Goal: Task Accomplishment & Management: Complete application form

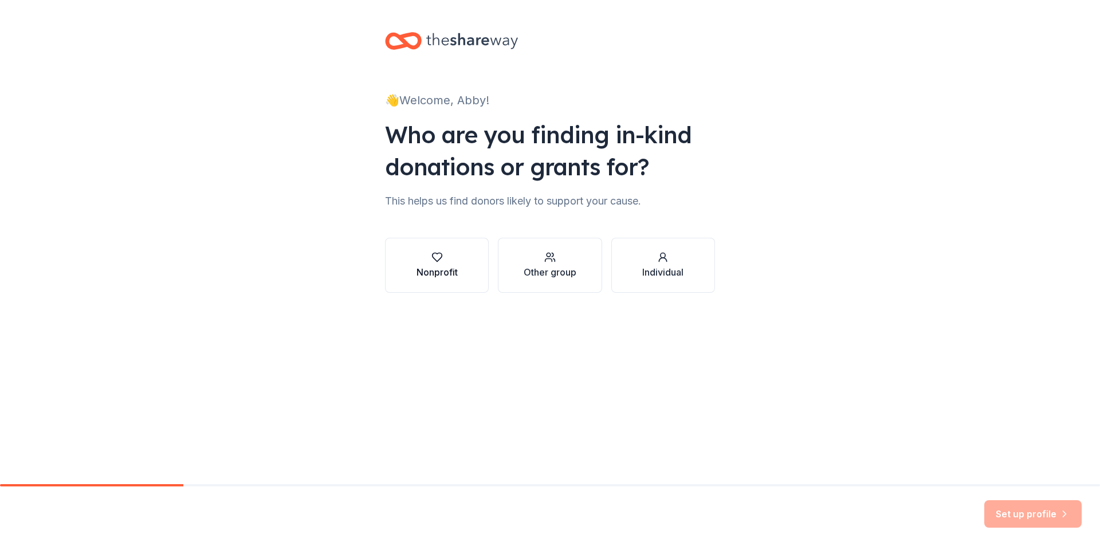
click at [430, 279] on button "Nonprofit" at bounding box center [437, 265] width 104 height 55
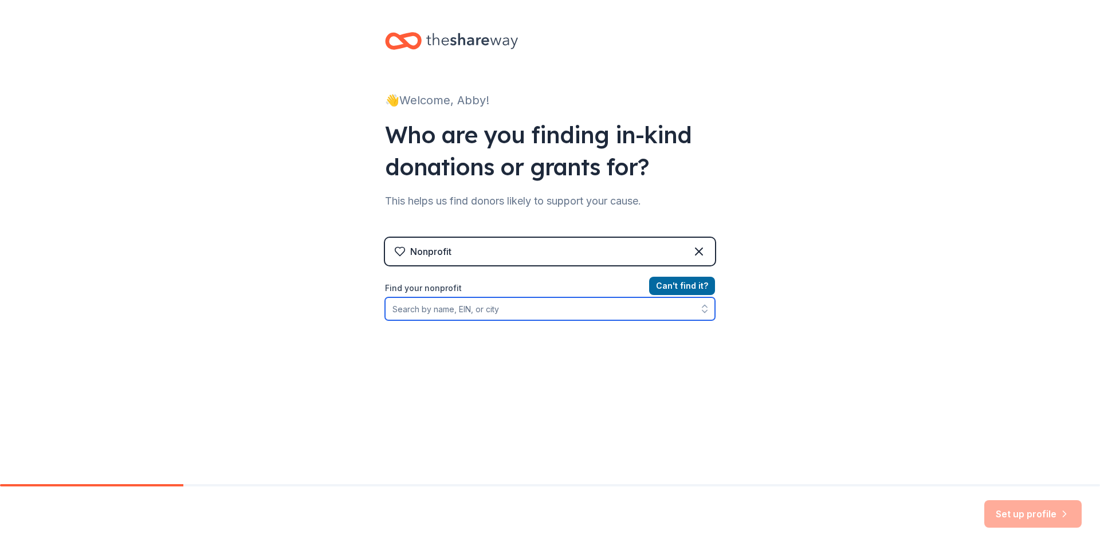
click at [431, 310] on input "Find your nonprofit" at bounding box center [550, 308] width 330 height 23
click at [456, 316] on input "Find your nonprofit" at bounding box center [550, 308] width 330 height 23
type input "[US_EMPLOYER_IDENTIFICATION_NUMBER]"
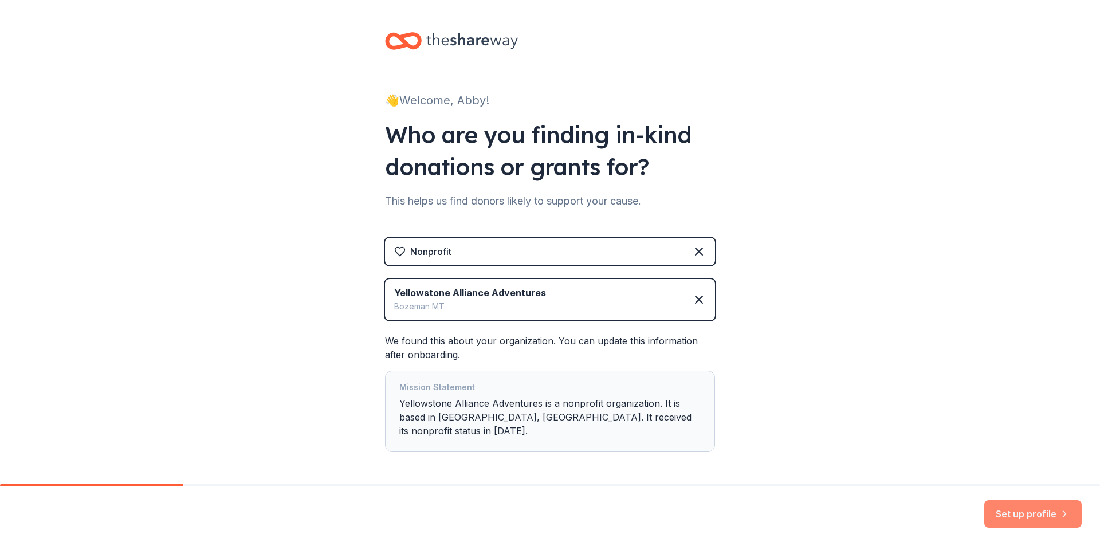
click at [1014, 510] on button "Set up profile" at bounding box center [1032, 513] width 97 height 27
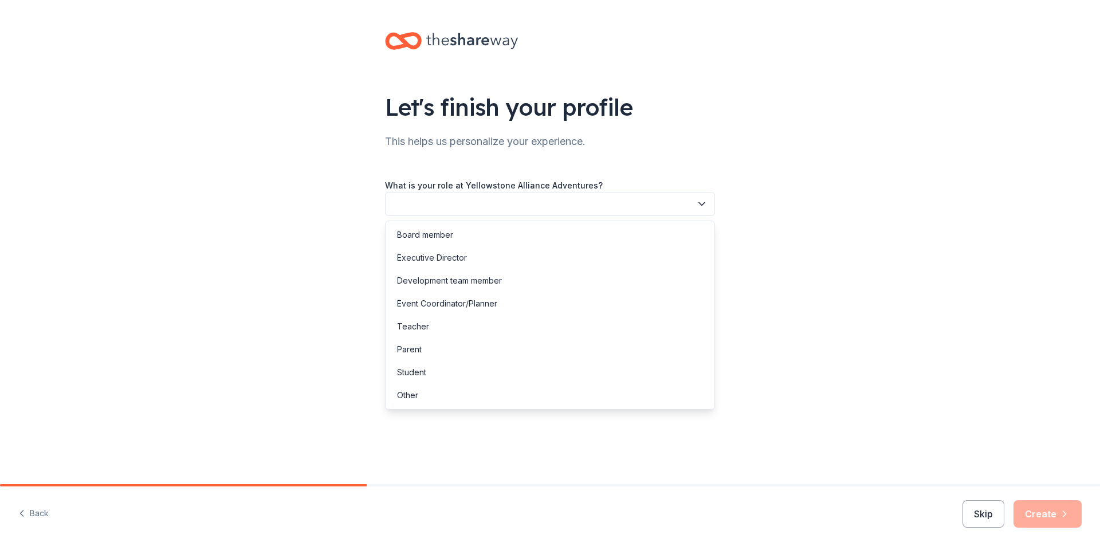
click at [661, 211] on button "button" at bounding box center [550, 204] width 330 height 24
click at [571, 201] on button "button" at bounding box center [550, 204] width 330 height 24
click at [564, 201] on button "button" at bounding box center [550, 204] width 330 height 24
click at [446, 278] on div "Development team member" at bounding box center [449, 281] width 105 height 14
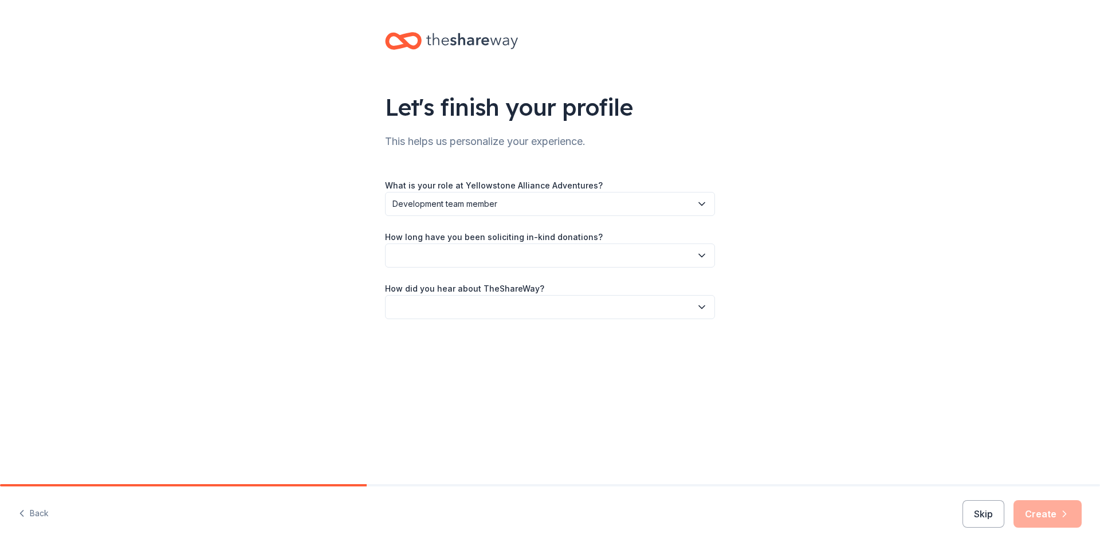
click at [467, 252] on button "button" at bounding box center [550, 255] width 330 height 24
click at [448, 305] on div "1 to 2 years" at bounding box center [550, 309] width 324 height 23
click at [448, 305] on button "button" at bounding box center [550, 307] width 330 height 24
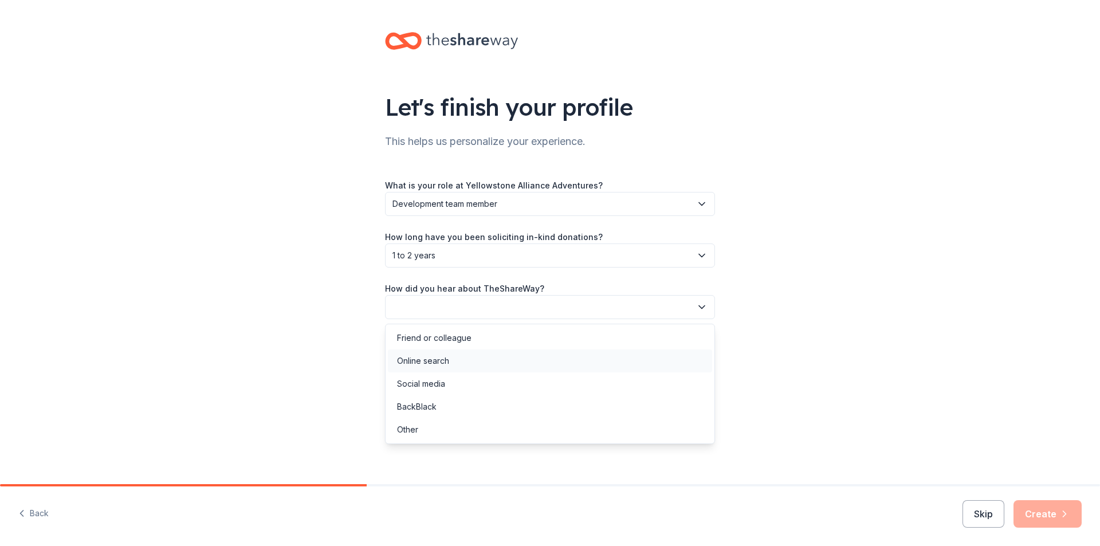
click at [438, 360] on div "Online search" at bounding box center [423, 361] width 52 height 14
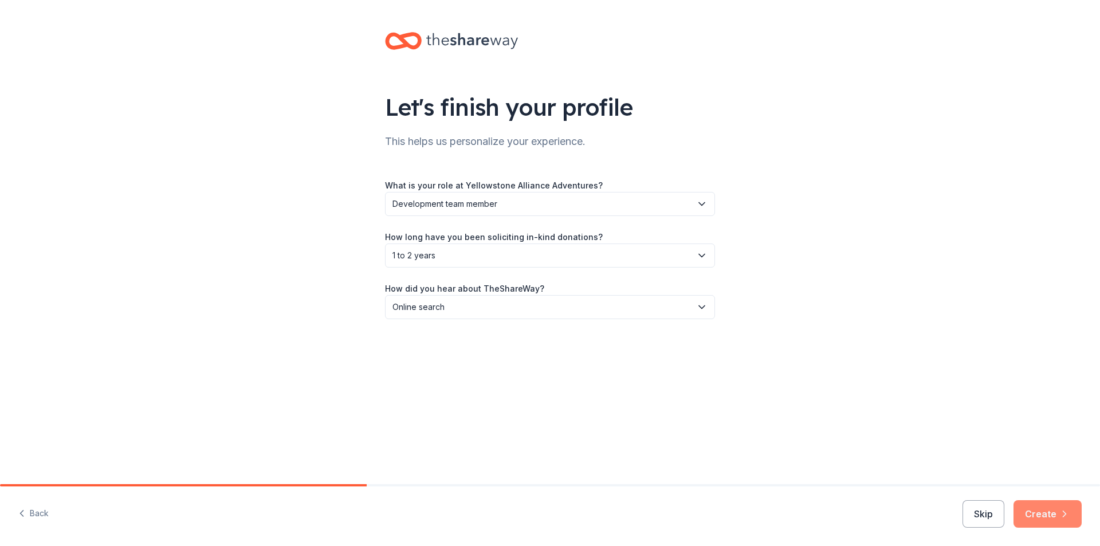
click at [1026, 517] on button "Create" at bounding box center [1047, 513] width 68 height 27
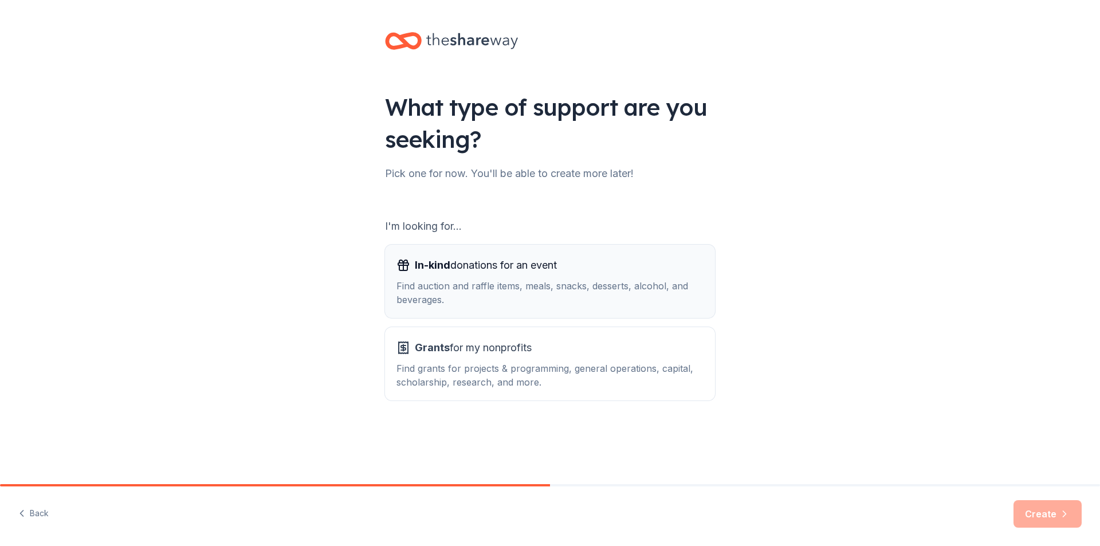
click at [632, 298] on div "Find auction and raffle items, meals, snacks, desserts, alcohol, and beverages." at bounding box center [549, 292] width 307 height 27
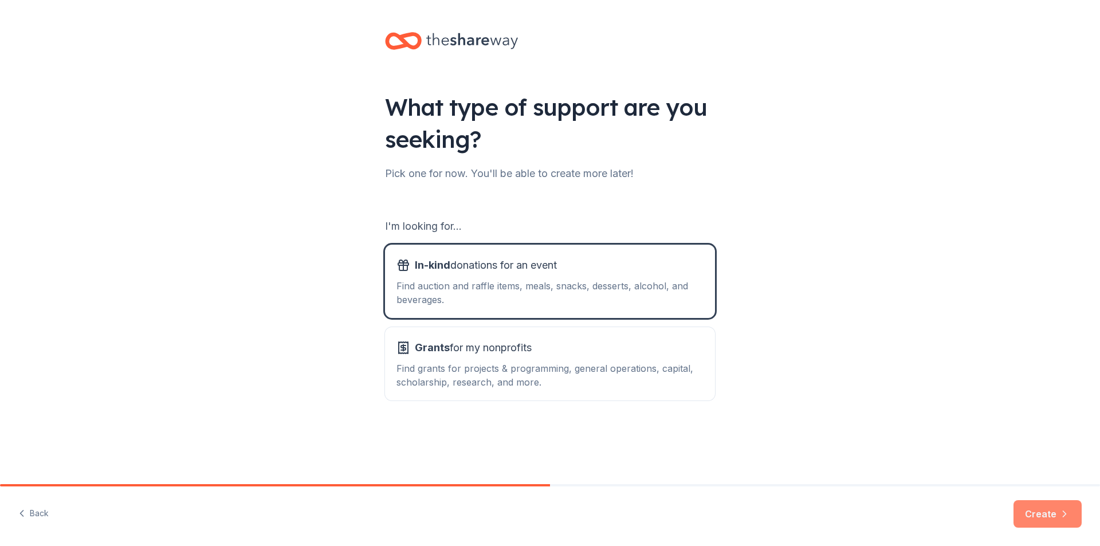
click at [1021, 510] on button "Create" at bounding box center [1047, 513] width 68 height 27
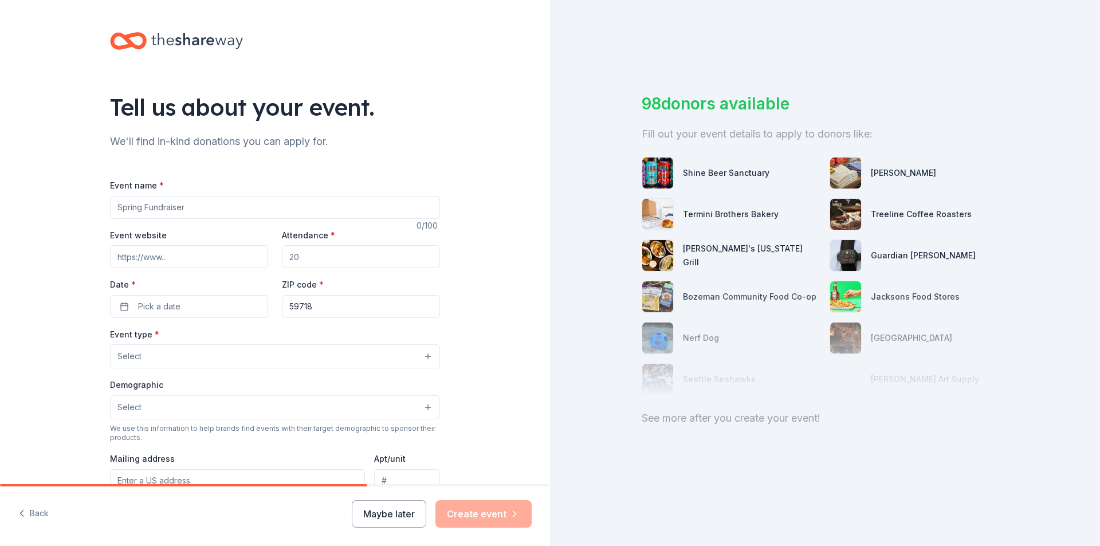
click at [150, 203] on input "Event name *" at bounding box center [275, 207] width 330 height 23
type input "Harvest Market"
click at [153, 251] on input "Event website" at bounding box center [189, 256] width 158 height 23
paste input "[URL][DOMAIN_NAME]"
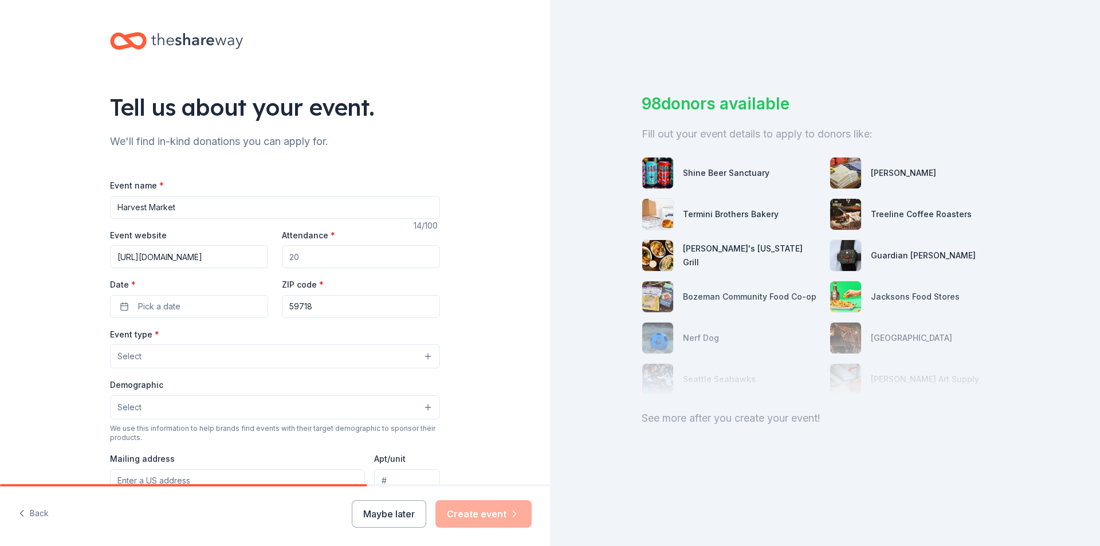
type input "[URL][DOMAIN_NAME]"
click at [324, 254] on input "Attendance *" at bounding box center [361, 256] width 158 height 23
type input "1200"
click at [491, 289] on div "Tell us about your event. We'll find in-kind donations you can apply for. Event…" at bounding box center [275, 381] width 550 height 762
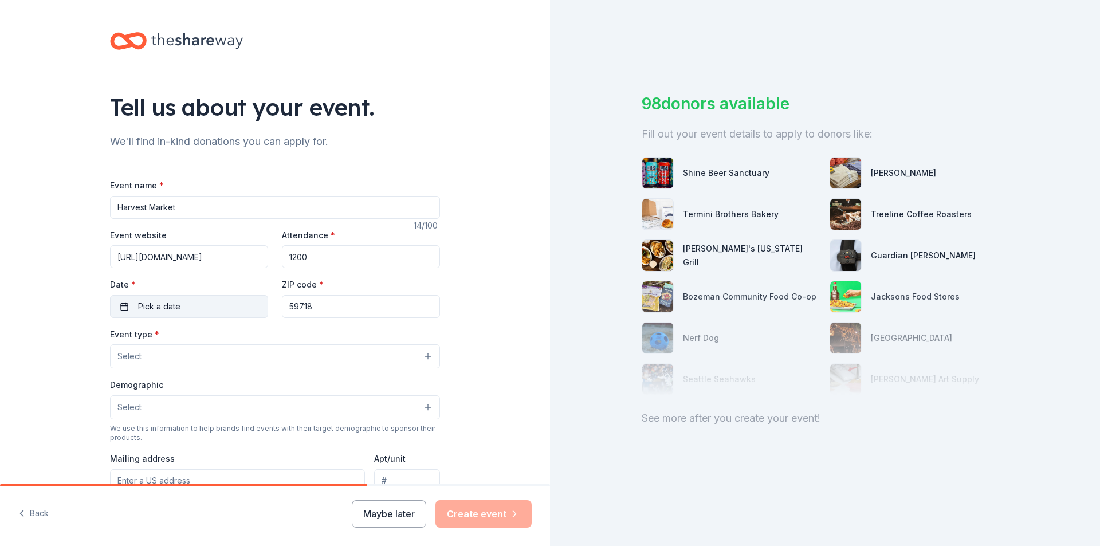
click at [181, 312] on button "Pick a date" at bounding box center [189, 306] width 158 height 23
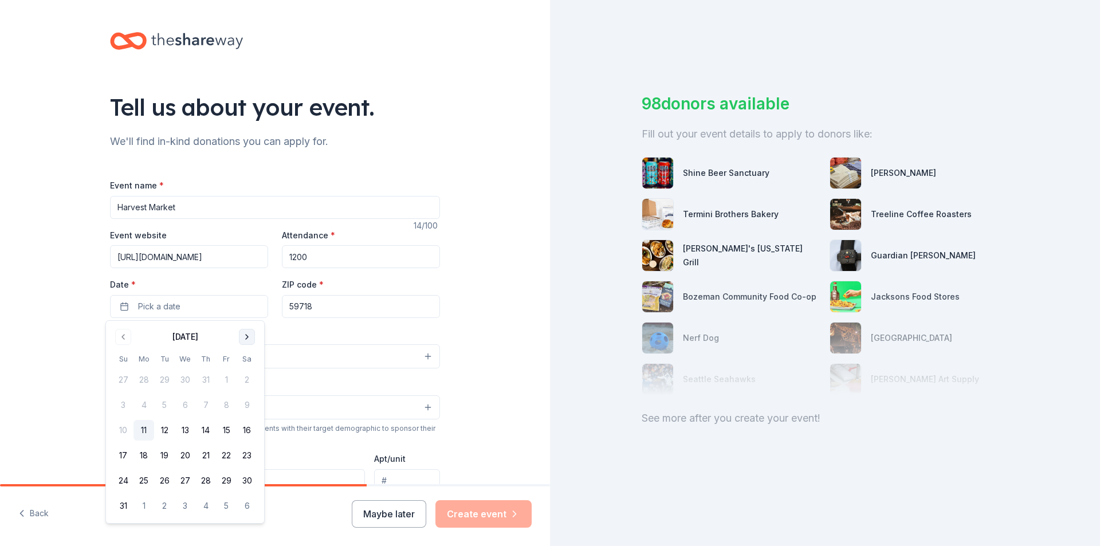
click at [248, 340] on button "Go to next month" at bounding box center [247, 337] width 16 height 16
click at [253, 380] on button "4" at bounding box center [247, 379] width 21 height 21
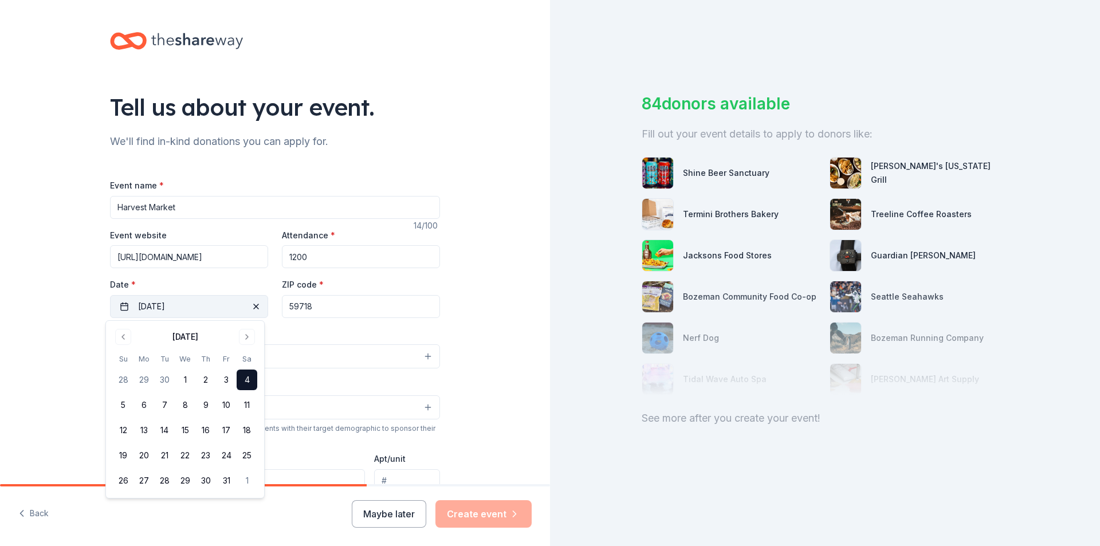
click at [254, 308] on span "button" at bounding box center [256, 307] width 14 height 14
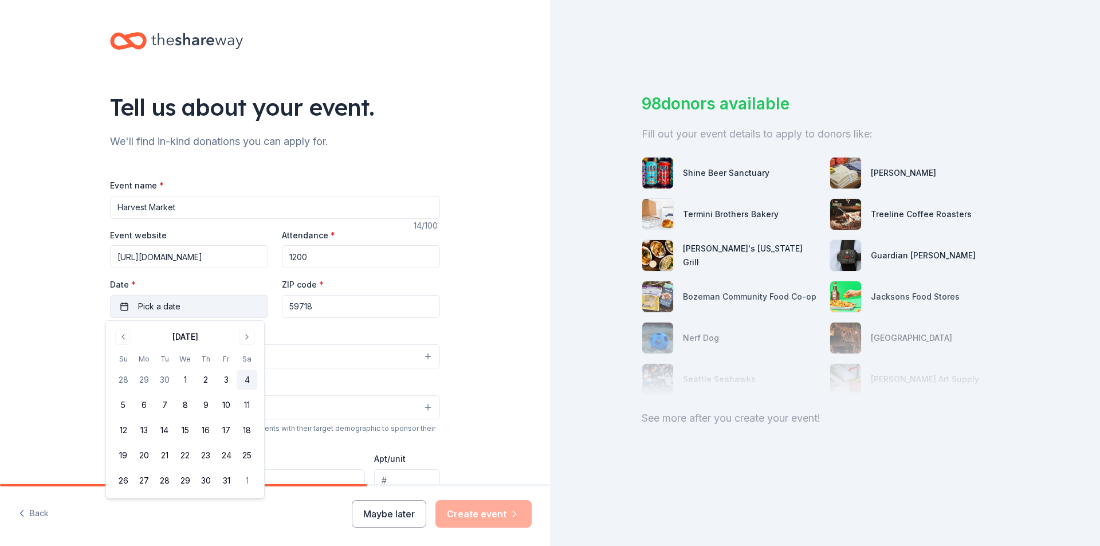
click at [249, 383] on button "4" at bounding box center [247, 379] width 21 height 21
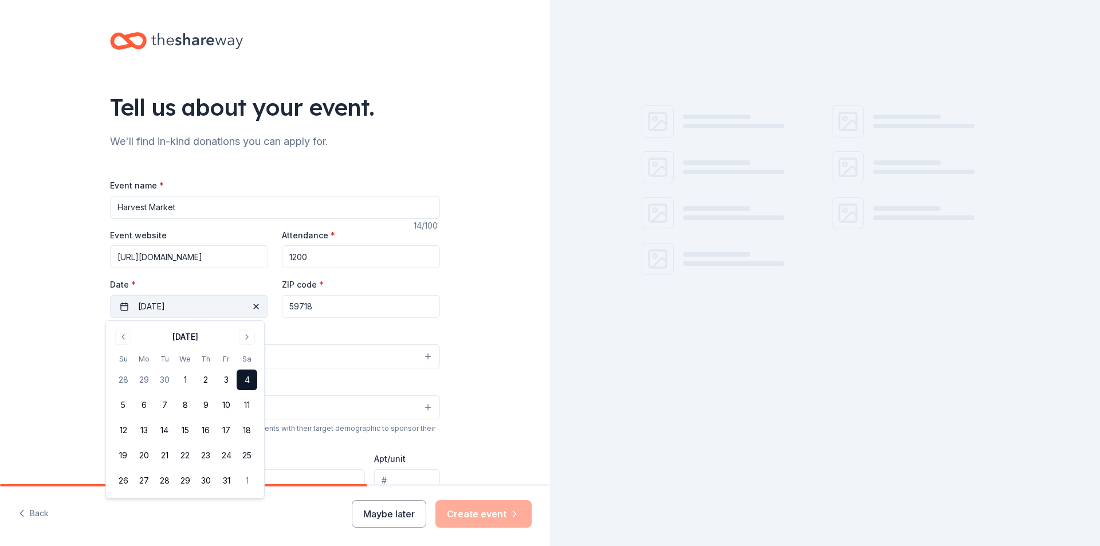
click at [497, 319] on div "Tell us about your event. We'll find in-kind donations you can apply for. Event…" at bounding box center [275, 381] width 550 height 762
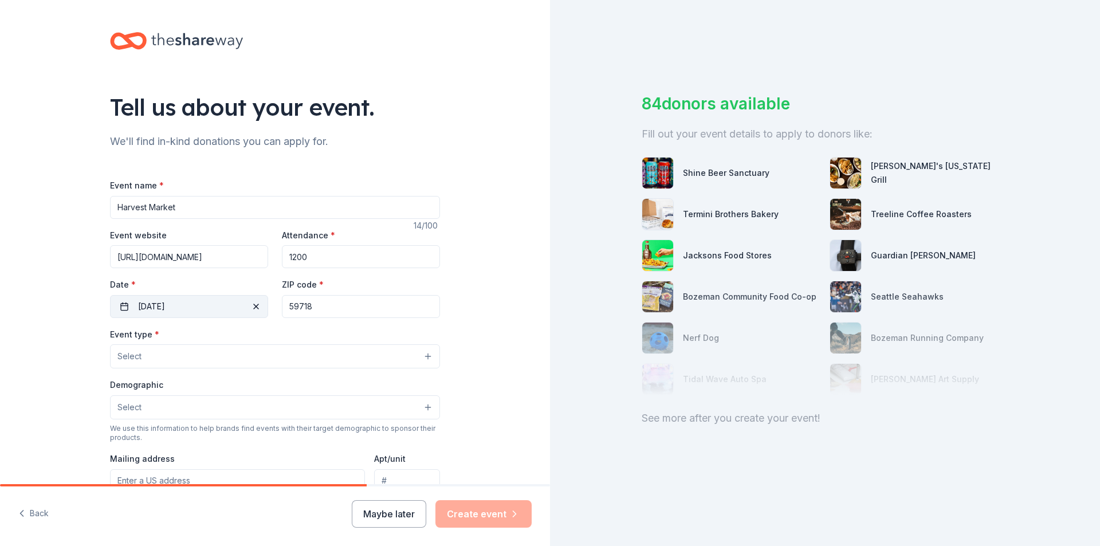
click at [429, 356] on button "Select" at bounding box center [275, 356] width 330 height 24
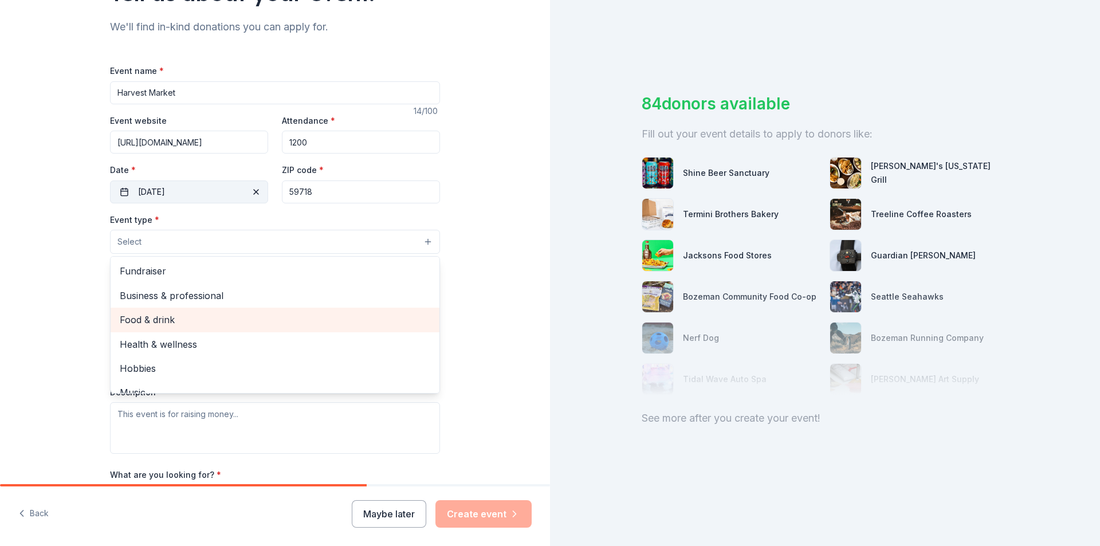
click at [155, 318] on span "Food & drink" at bounding box center [275, 319] width 310 height 15
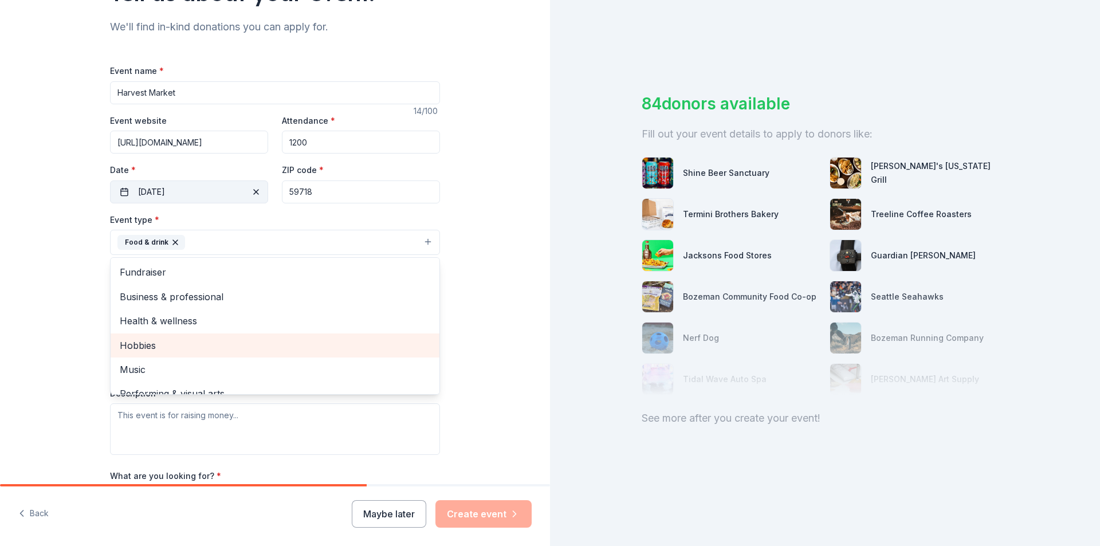
click at [173, 343] on span "Hobbies" at bounding box center [275, 345] width 310 height 15
click at [173, 342] on span "Music" at bounding box center [275, 345] width 310 height 15
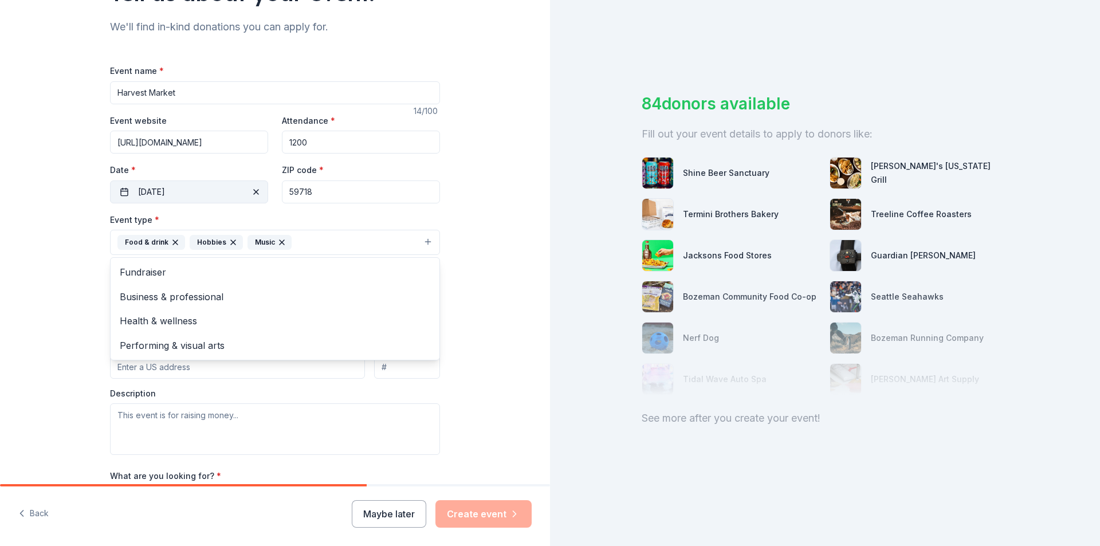
click at [495, 306] on div "Tell us about your event. We'll find in-kind donations you can apply for. Event…" at bounding box center [275, 266] width 550 height 763
click at [424, 291] on button "Select" at bounding box center [275, 294] width 330 height 24
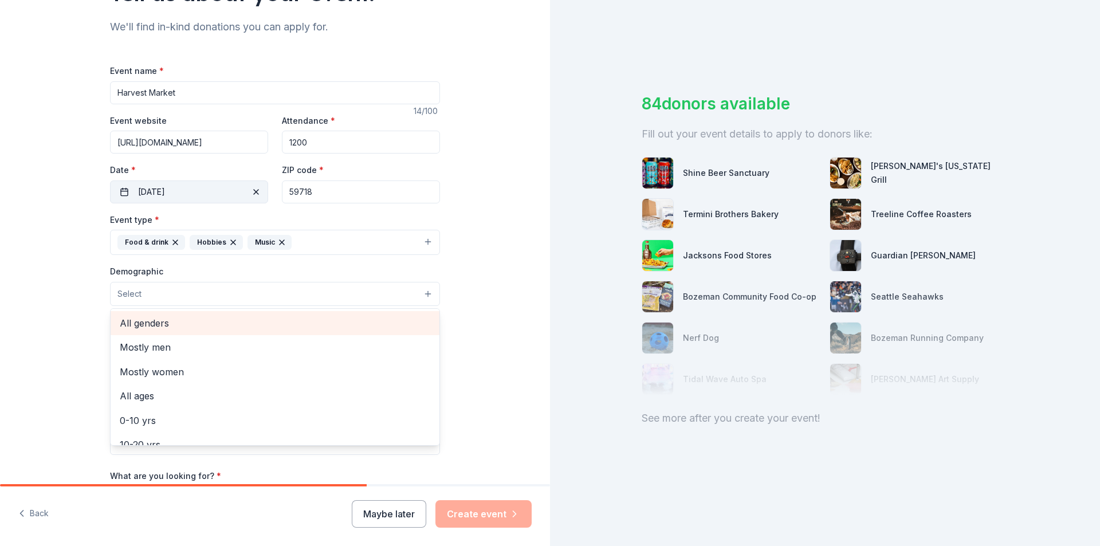
click at [176, 321] on span "All genders" at bounding box center [275, 323] width 310 height 15
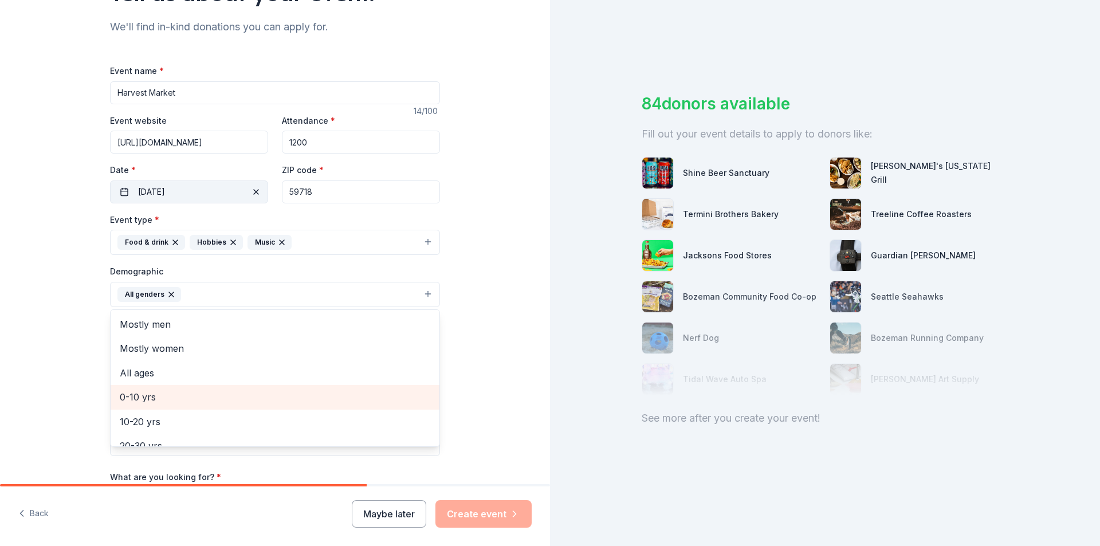
click at [162, 397] on span "0-10 yrs" at bounding box center [275, 396] width 310 height 15
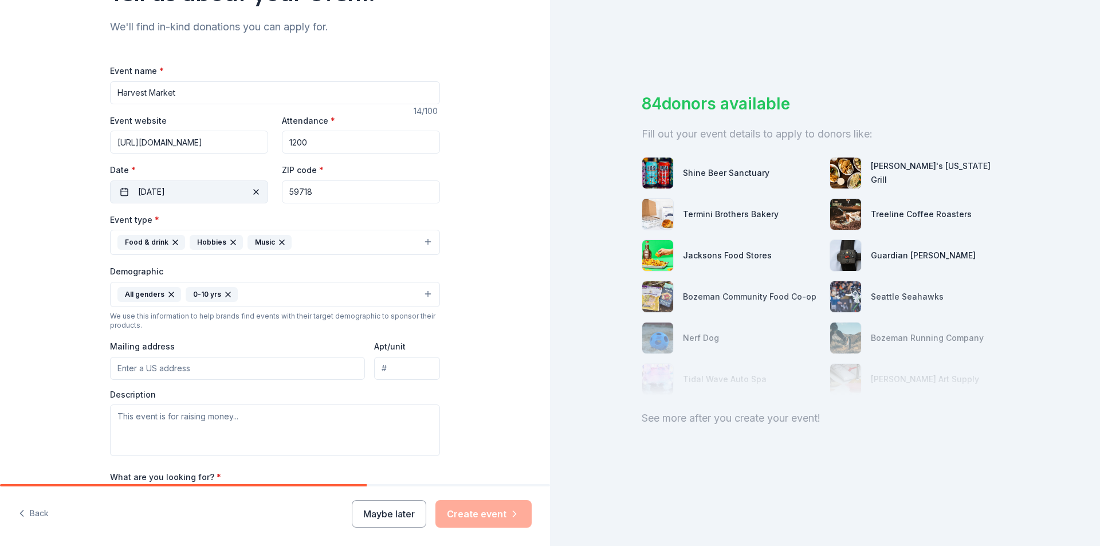
click at [223, 292] on icon "button" at bounding box center [227, 294] width 9 height 9
click at [200, 296] on button "All genders" at bounding box center [275, 294] width 330 height 25
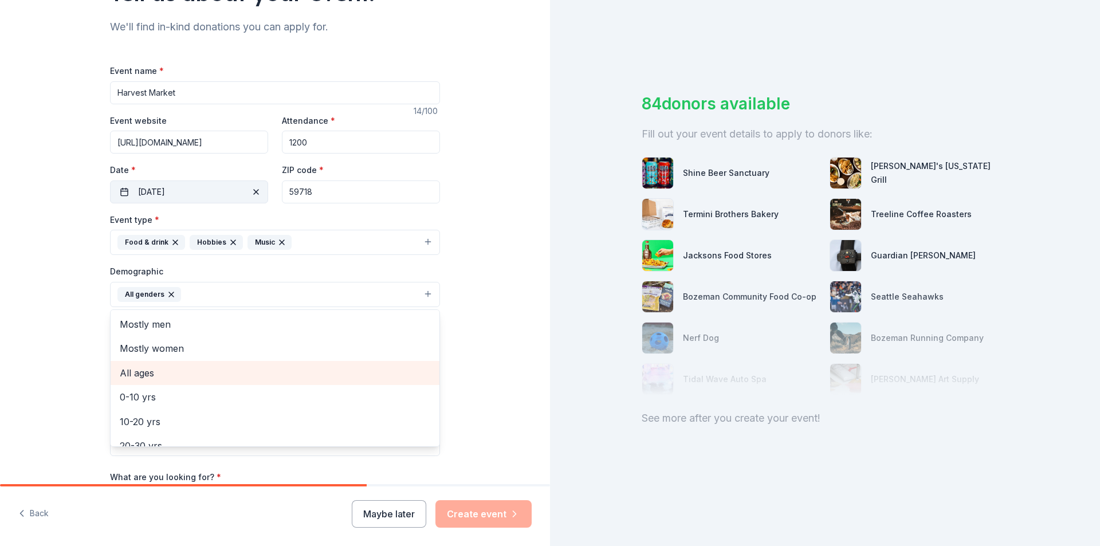
click at [168, 379] on span "All ages" at bounding box center [275, 372] width 310 height 15
click at [492, 353] on div "Tell us about your event. We'll find in-kind donations you can apply for. Event…" at bounding box center [275, 267] width 550 height 765
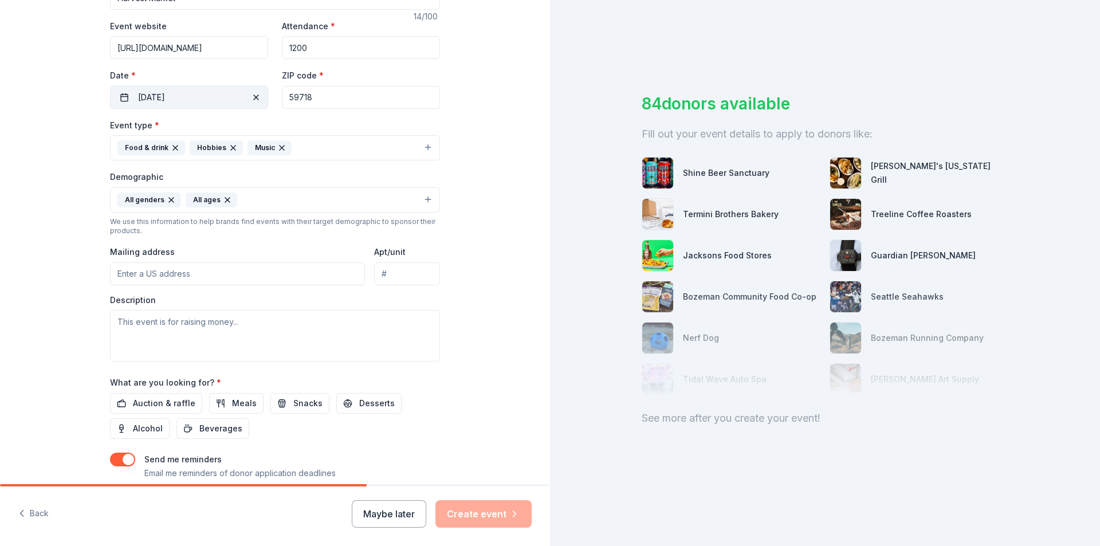
scroll to position [229, 0]
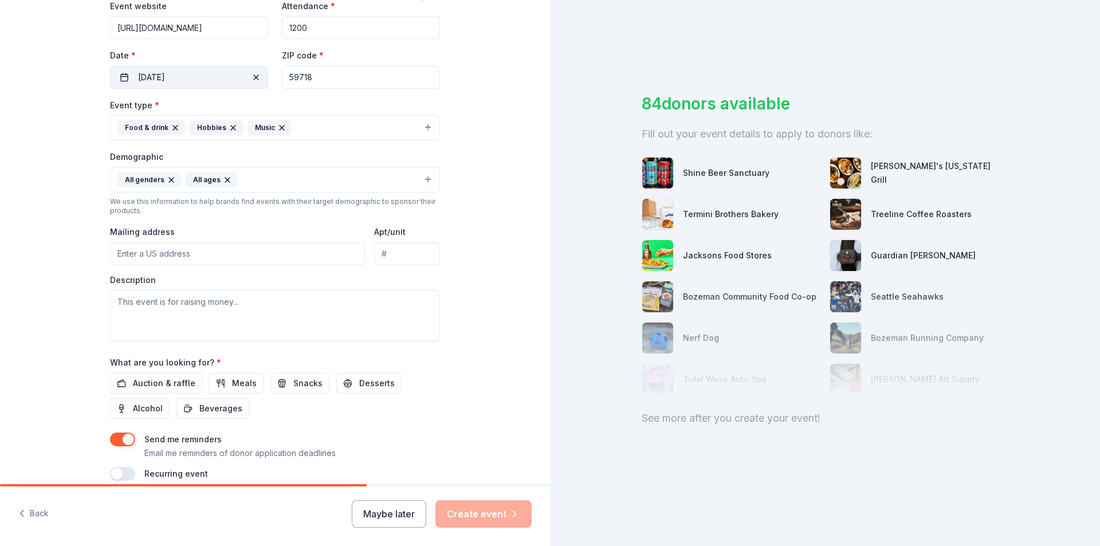
click at [278, 255] on input "Mailing address" at bounding box center [237, 253] width 255 height 23
type input "[STREET_ADDRESS]"
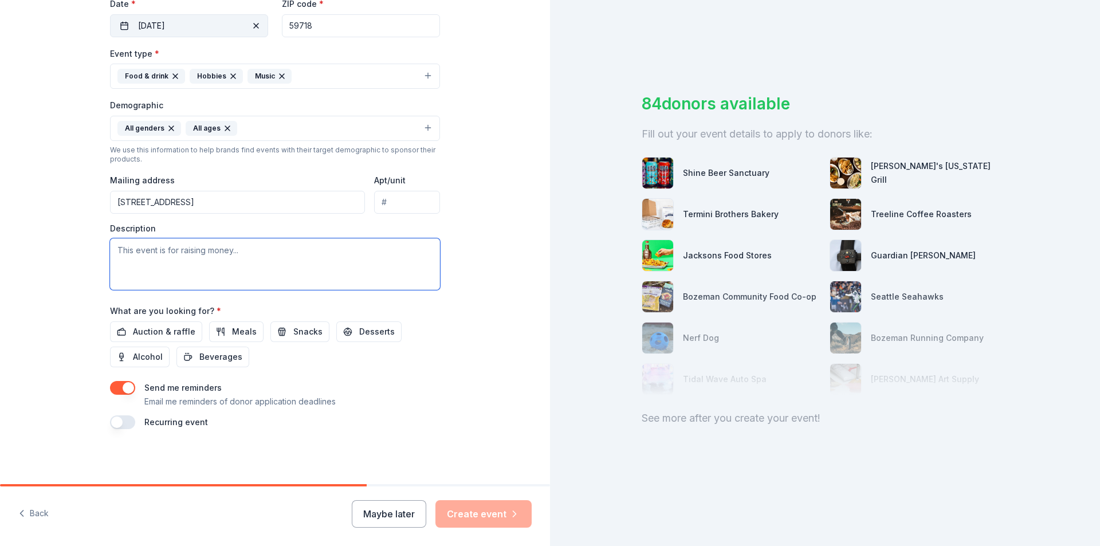
click at [151, 250] on textarea at bounding box center [275, 264] width 330 height 52
paste textarea "YAA’s Harvest Market provides an opportunity to collaborate with, serve, and co…"
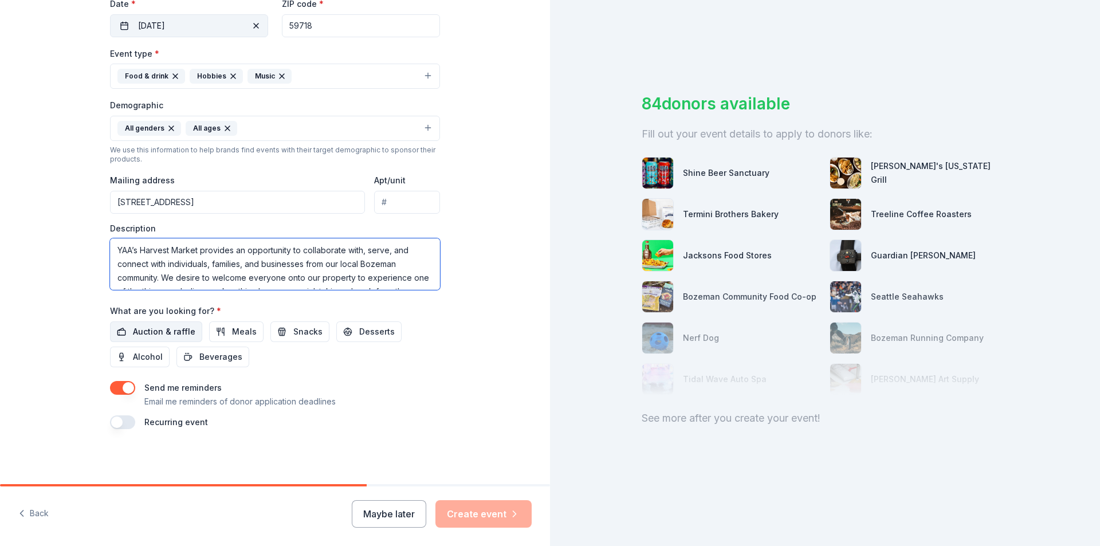
type textarea "YAA’s Harvest Market provides an opportunity to collaborate with, serve, and co…"
click at [133, 333] on span "Auction & raffle" at bounding box center [164, 332] width 62 height 14
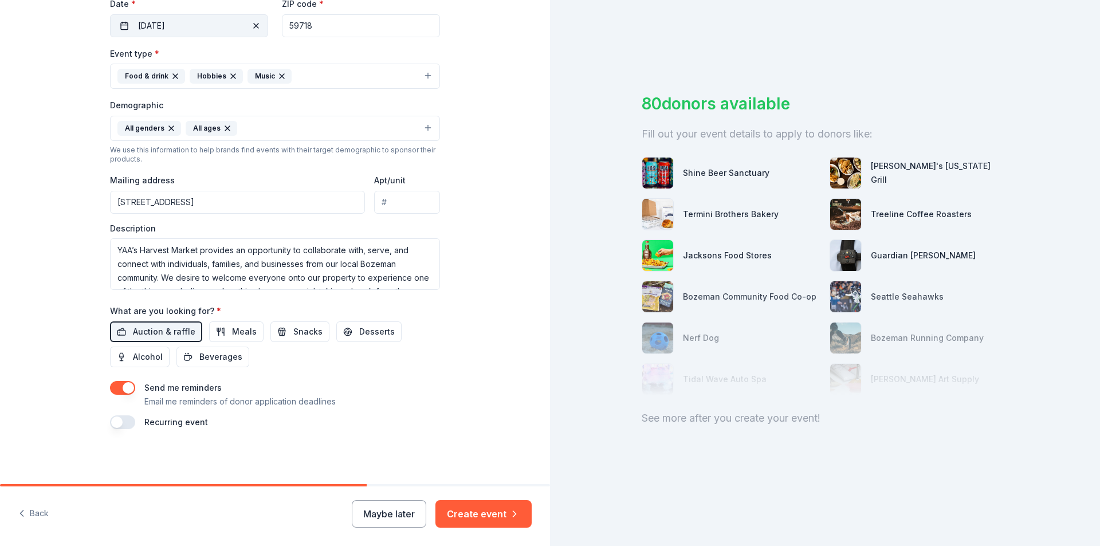
click at [126, 388] on button "button" at bounding box center [122, 388] width 25 height 14
click at [485, 511] on button "Create event" at bounding box center [483, 513] width 96 height 27
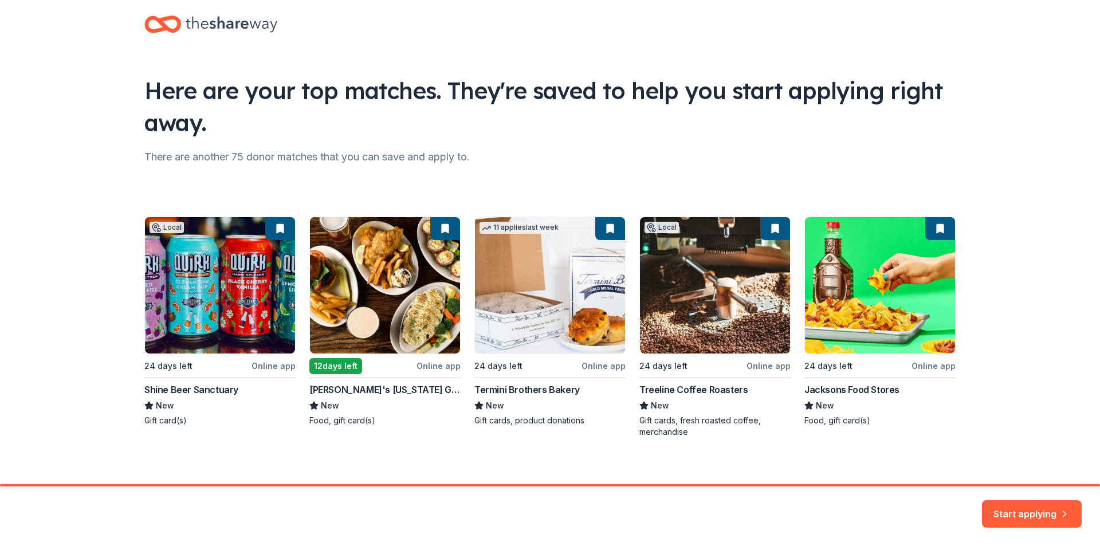
scroll to position [25, 0]
